Goal: Transaction & Acquisition: Purchase product/service

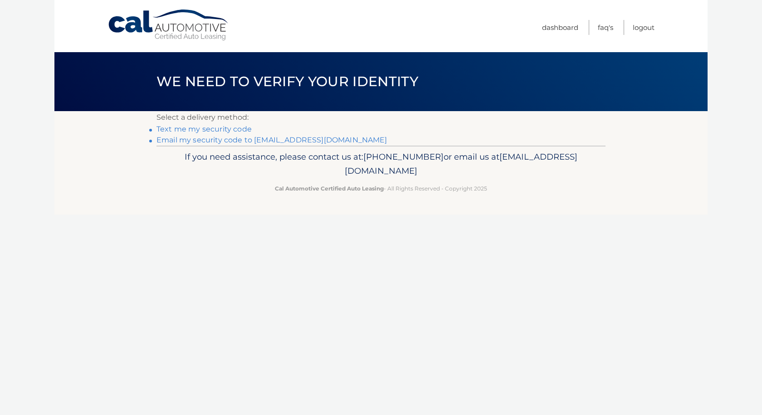
click at [201, 129] on link "Text me my security code" at bounding box center [204, 129] width 95 height 9
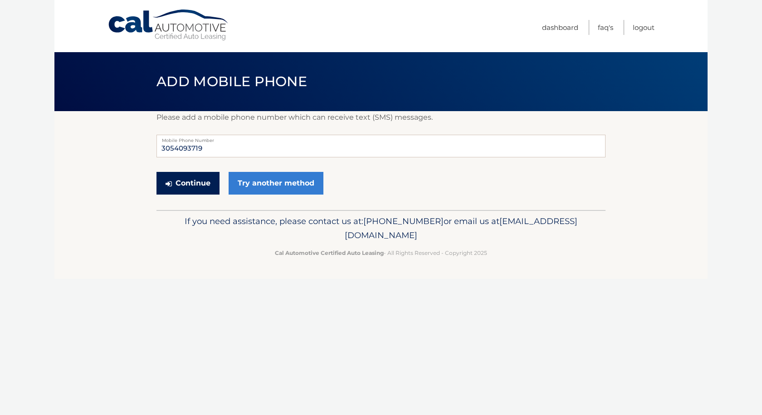
click at [196, 186] on button "Continue" at bounding box center [188, 183] width 63 height 23
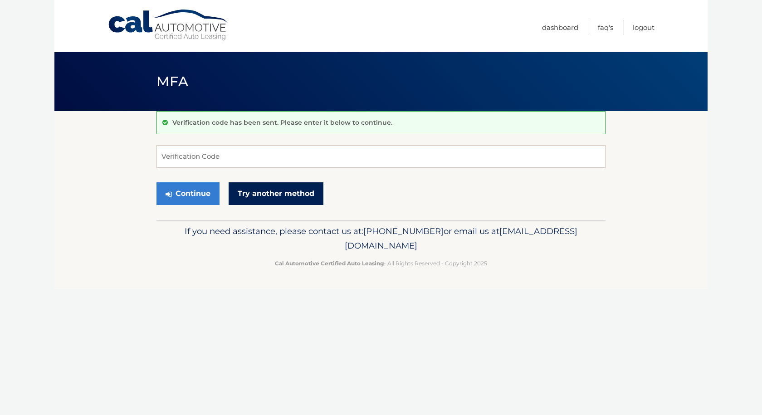
click at [269, 194] on link "Try another method" at bounding box center [276, 193] width 95 height 23
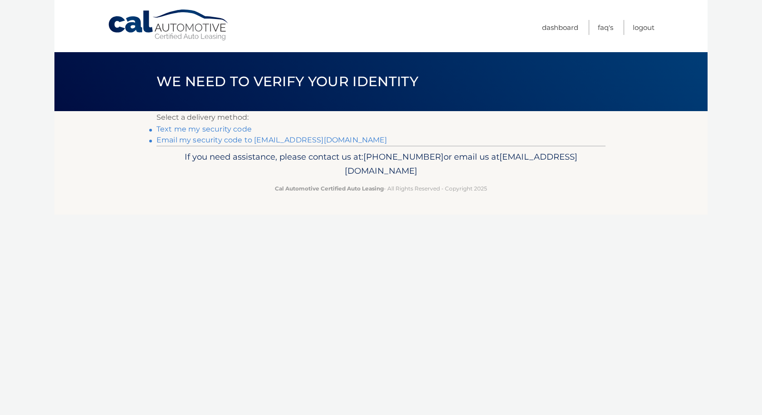
click at [183, 138] on link "Email my security code to r********@att.net" at bounding box center [272, 140] width 231 height 9
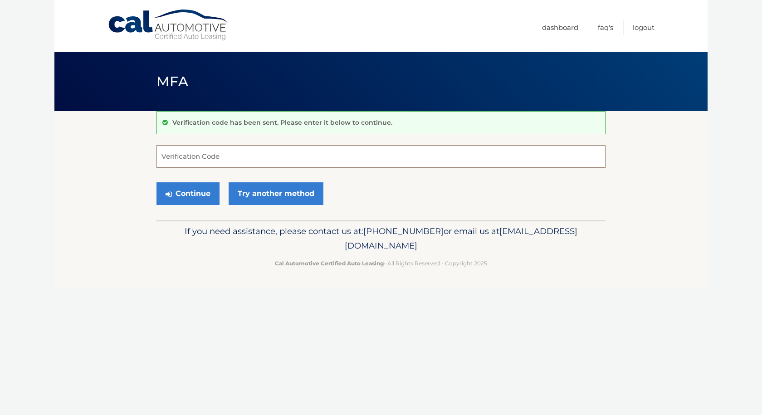
drag, startPoint x: 174, startPoint y: 164, endPoint x: 184, endPoint y: 173, distance: 13.2
click at [175, 164] on input "Verification Code" at bounding box center [381, 156] width 449 height 23
type input "665791"
click at [196, 196] on button "Continue" at bounding box center [188, 193] width 63 height 23
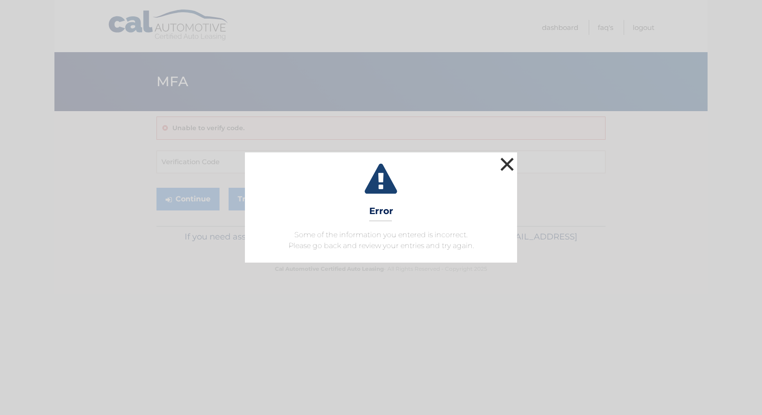
click at [509, 164] on button "×" at bounding box center [507, 164] width 18 height 18
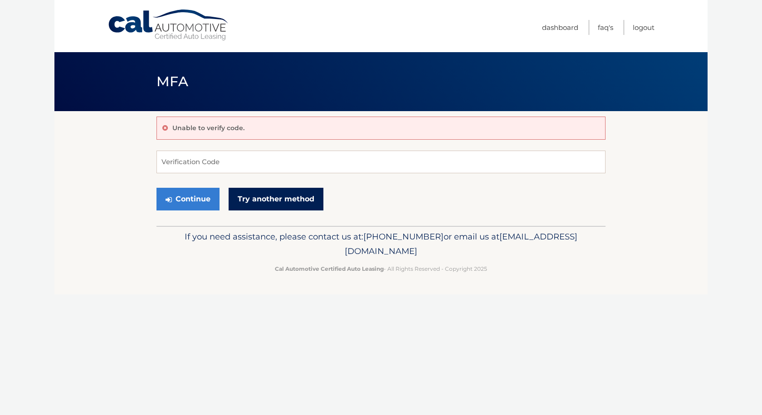
click at [295, 202] on link "Try another method" at bounding box center [276, 199] width 95 height 23
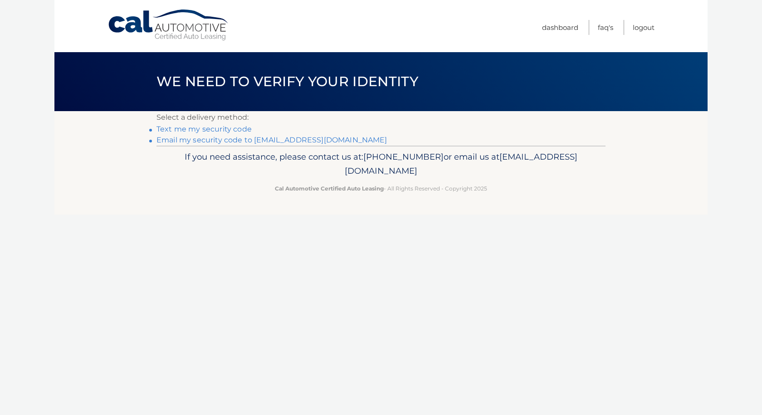
click at [204, 140] on link "Email my security code to [EMAIL_ADDRESS][DOMAIN_NAME]" at bounding box center [272, 140] width 231 height 9
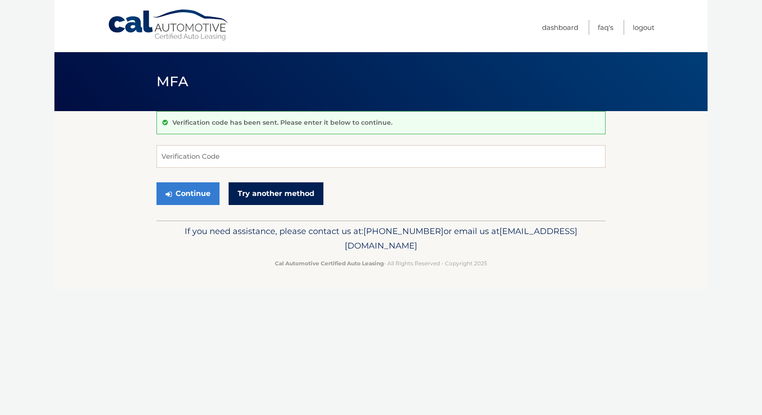
click at [298, 197] on link "Try another method" at bounding box center [276, 193] width 95 height 23
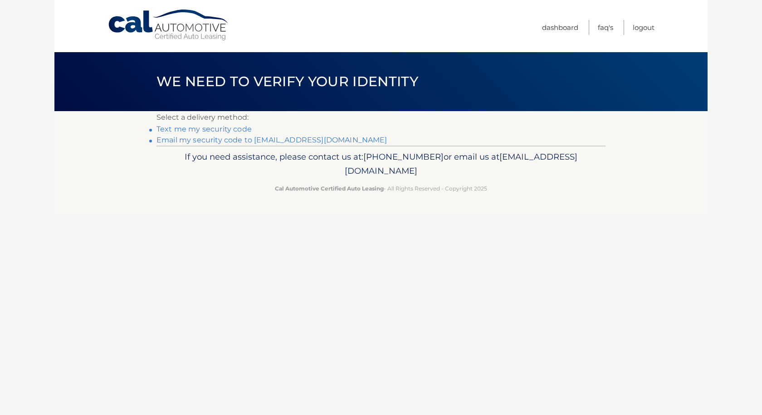
click at [221, 140] on link "Email my security code to r********@att.net" at bounding box center [272, 140] width 231 height 9
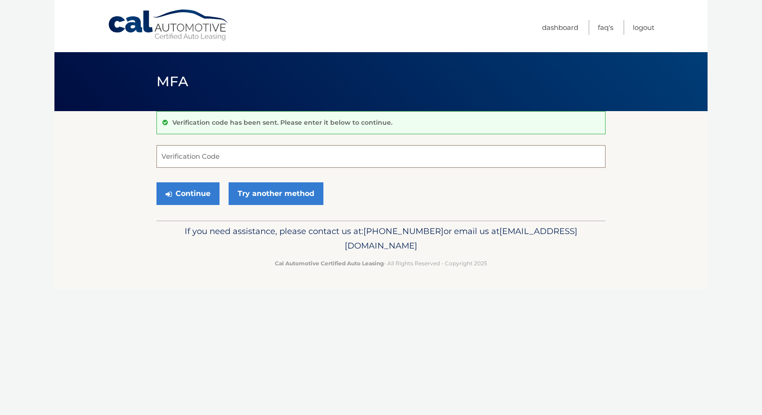
click at [185, 159] on input "Verification Code" at bounding box center [381, 156] width 449 height 23
type input "892628"
click at [212, 193] on button "Continue" at bounding box center [188, 193] width 63 height 23
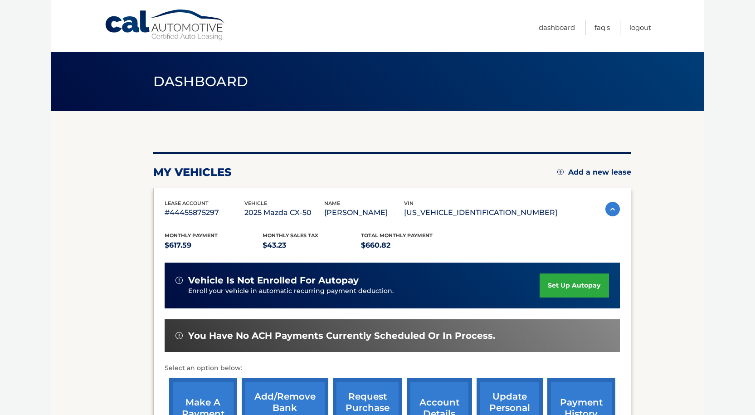
drag, startPoint x: 753, startPoint y: 92, endPoint x: 751, endPoint y: 129, distance: 36.8
click at [751, 129] on body "Cal Automotive Menu Dashboard FAQ's Logout" at bounding box center [377, 207] width 755 height 415
click at [691, 151] on section "my vehicles Add a new lease lease account #44455875297 vehicle 2025 Mazda CX-50…" at bounding box center [377, 296] width 653 height 370
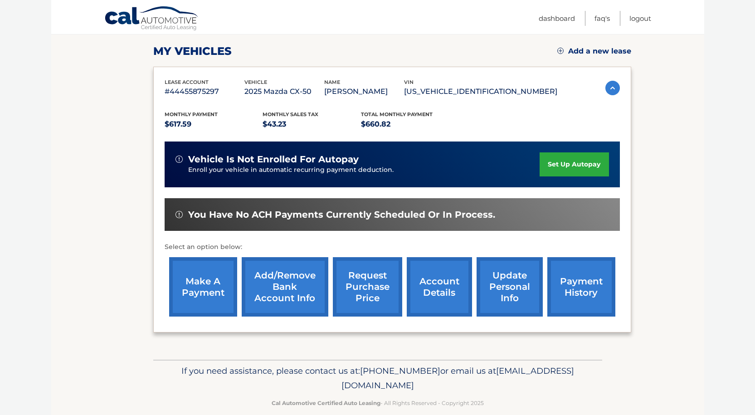
scroll to position [123, 0]
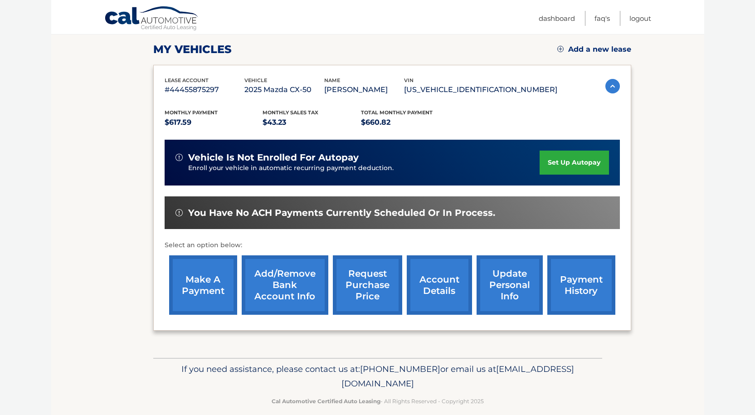
click at [194, 288] on link "make a payment" at bounding box center [203, 284] width 68 height 59
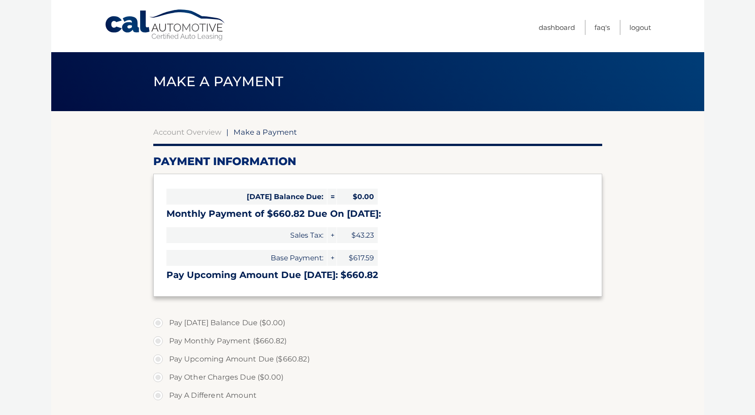
select select "MDcxNzEyYTMtMzBkYS00NGM1LWE4OTYtMWNjYmFmMWJiZjk4"
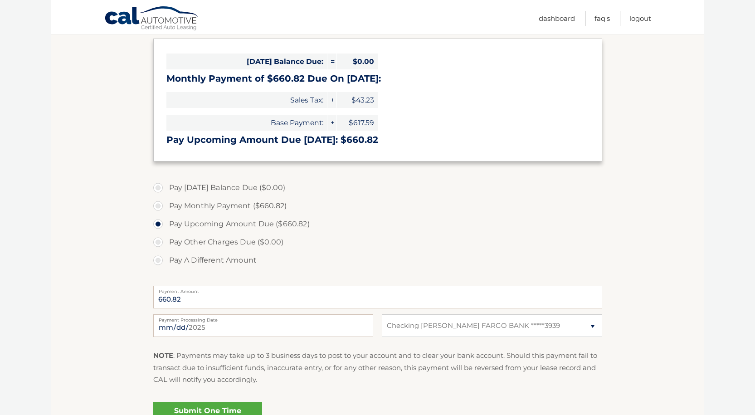
scroll to position [136, 0]
click at [175, 328] on input "[DATE]" at bounding box center [263, 325] width 220 height 23
type input "[DATE]"
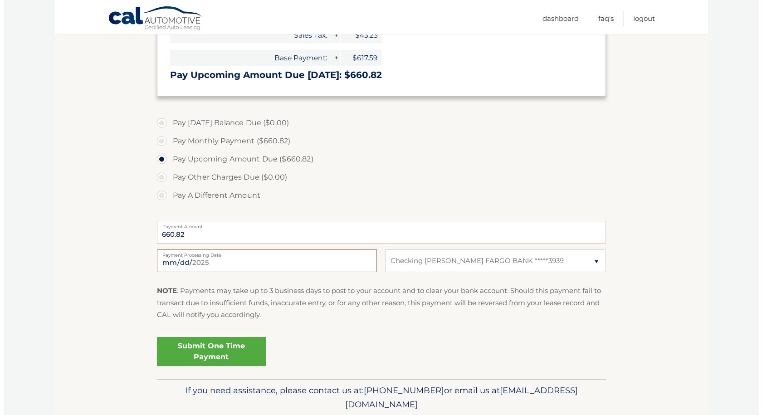
scroll to position [233, 0]
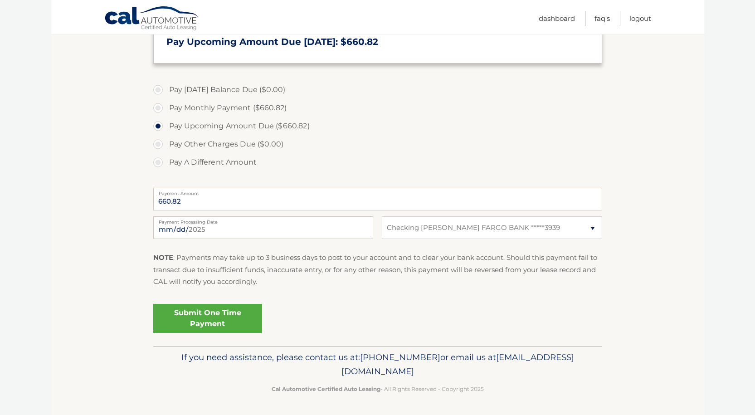
click at [223, 313] on link "Submit One Time Payment" at bounding box center [207, 318] width 109 height 29
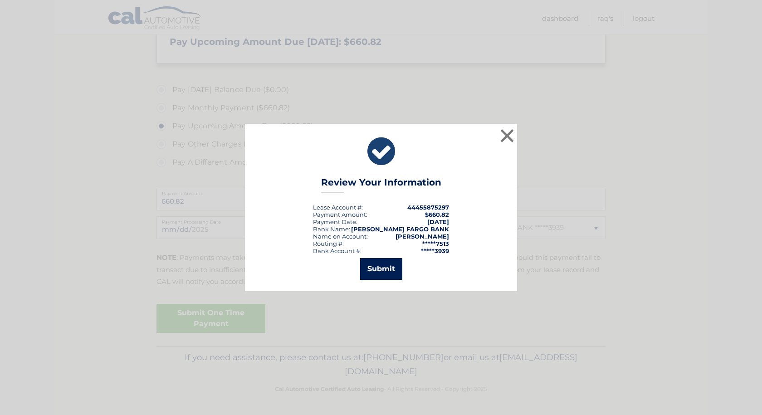
click at [375, 269] on button "Submit" at bounding box center [381, 269] width 42 height 22
